Goal: Check status: Check status

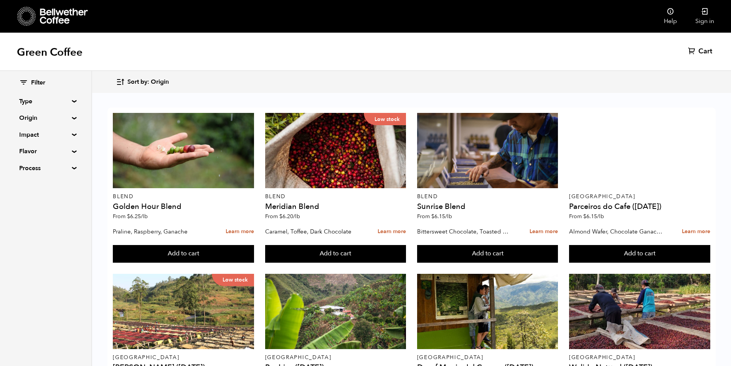
click at [710, 12] on link "Sign in" at bounding box center [704, 16] width 37 height 33
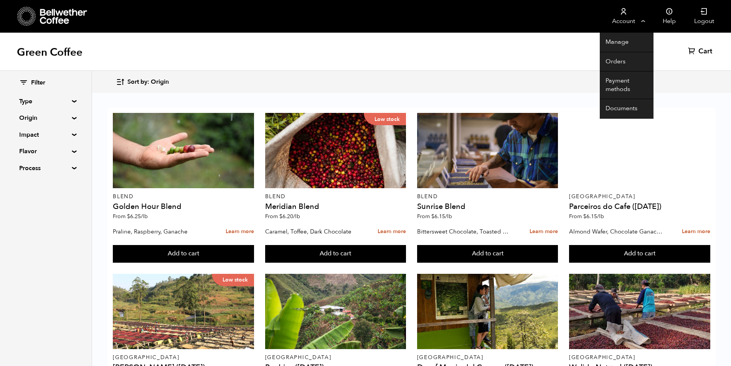
click at [644, 23] on link "Account" at bounding box center [623, 16] width 47 height 33
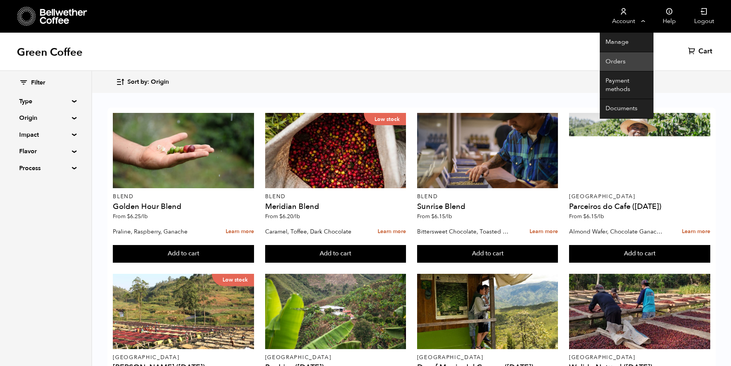
click at [635, 60] on link "Orders" at bounding box center [627, 62] width 54 height 20
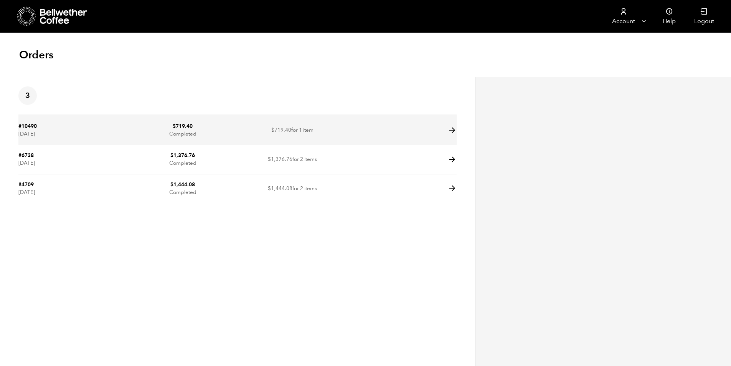
click at [429, 131] on td at bounding box center [402, 130] width 110 height 29
click at [454, 130] on icon at bounding box center [452, 130] width 9 height 9
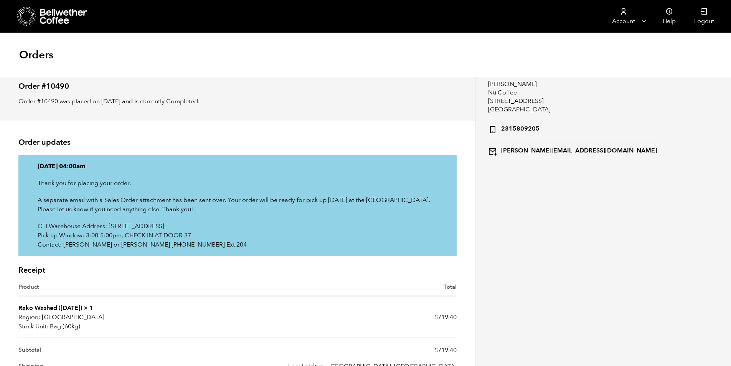
scroll to position [77, 0]
